Goal: Find specific page/section: Find specific page/section

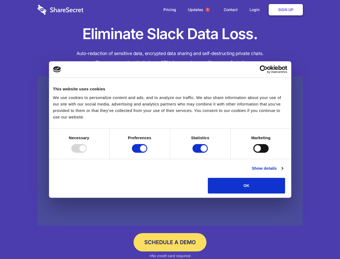
click at [87, 153] on div at bounding box center [78, 148] width 15 height 9
click at [147, 153] on input "Preferences" at bounding box center [139, 148] width 15 height 9
checkbox input "false"
click at [201, 153] on input "Statistics" at bounding box center [200, 148] width 15 height 9
checkbox input "false"
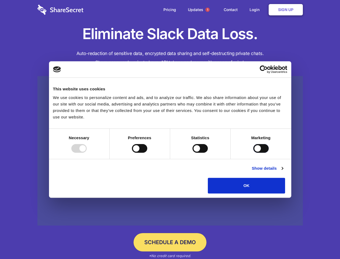
click at [254, 153] on input "Marketing" at bounding box center [261, 148] width 15 height 9
checkbox input "true"
click at [283, 171] on link "Show details" at bounding box center [267, 168] width 31 height 6
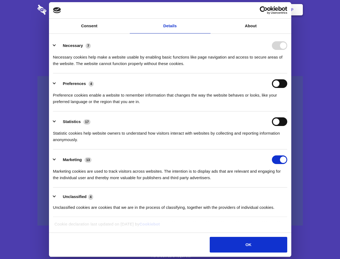
click at [288, 73] on li "Necessary 7 Necessary cookies help make a website usable by enabling basic func…" at bounding box center [170, 54] width 235 height 38
click at [208, 10] on span "1" at bounding box center [208, 10] width 4 height 4
